Goal: Information Seeking & Learning: Learn about a topic

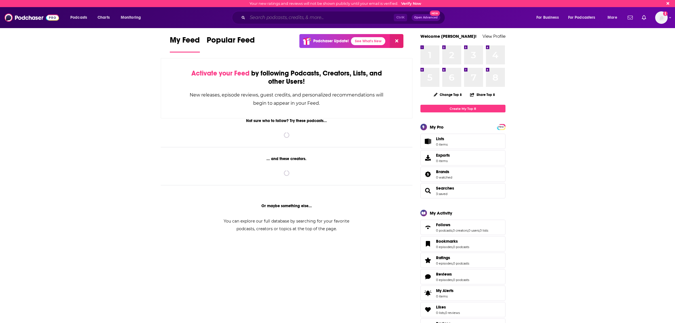
click at [263, 15] on input "Search podcasts, credits, & more..." at bounding box center [320, 17] width 146 height 9
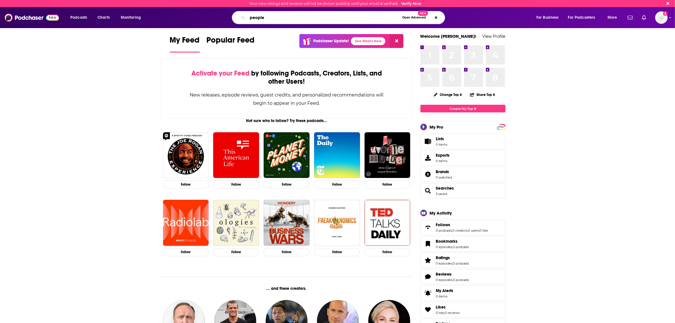
type input "people"
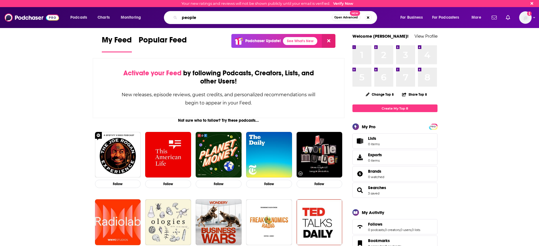
click at [207, 21] on input "people" at bounding box center [255, 17] width 152 height 9
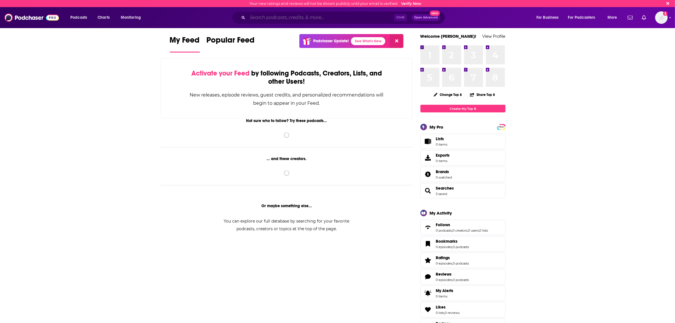
click at [276, 20] on input "Search podcasts, credits, & more..." at bounding box center [320, 17] width 146 height 9
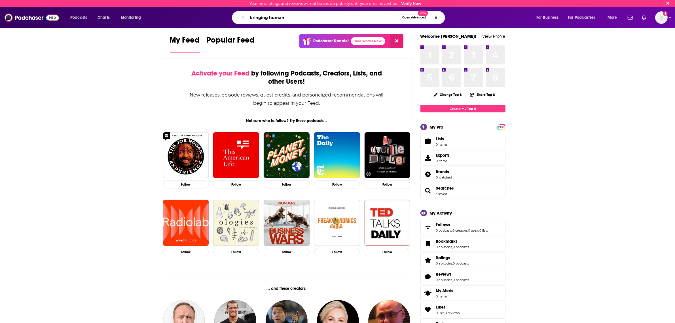
type input "bringing human"
click at [416, 19] on span "Open Advanced" at bounding box center [414, 17] width 24 height 3
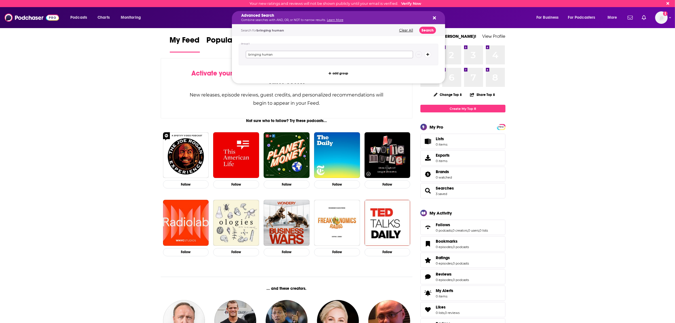
click at [282, 56] on input "bringing human" at bounding box center [329, 54] width 167 height 7
click at [424, 32] on button "Search" at bounding box center [427, 30] width 17 height 7
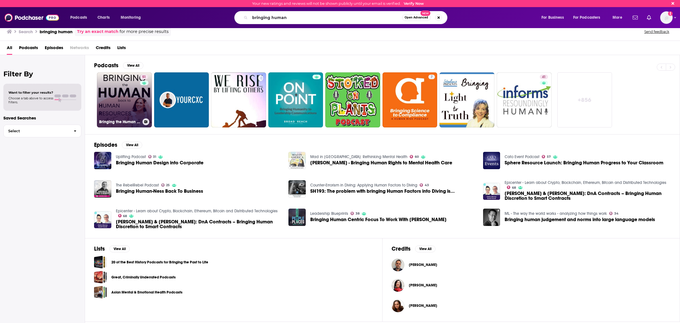
click at [141, 95] on div "51" at bounding box center [145, 97] width 10 height 44
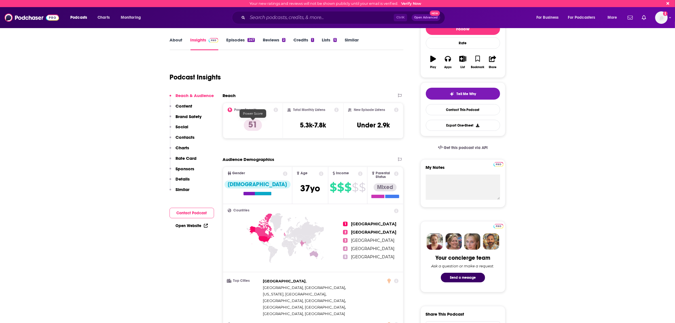
scroll to position [106, 0]
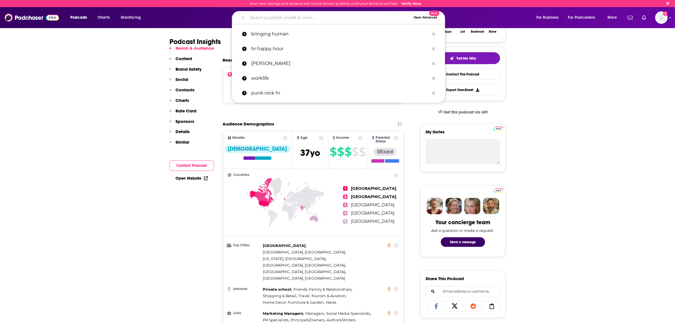
click at [268, 17] on input "Search podcasts, credits, & more..." at bounding box center [329, 17] width 164 height 9
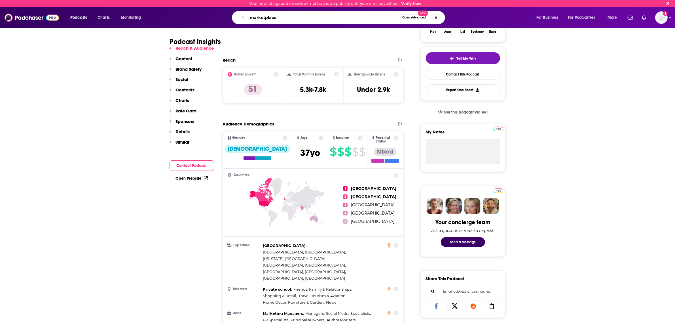
type input "marketplace"
click at [415, 19] on span "Open Advanced" at bounding box center [414, 17] width 24 height 3
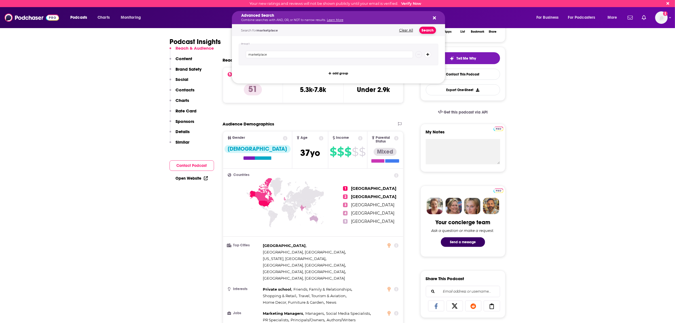
click at [426, 29] on button "Search" at bounding box center [427, 30] width 17 height 7
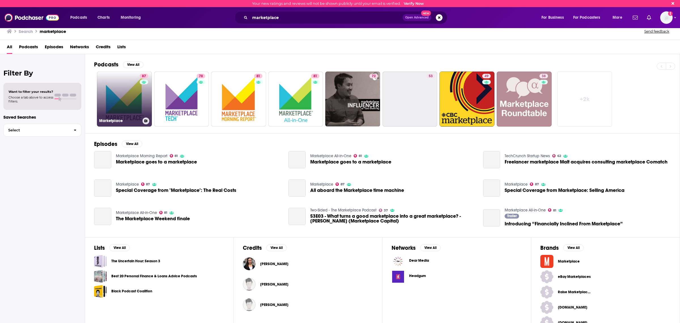
click at [130, 96] on link "87 Marketplace" at bounding box center [124, 98] width 55 height 55
